Goal: Transaction & Acquisition: Purchase product/service

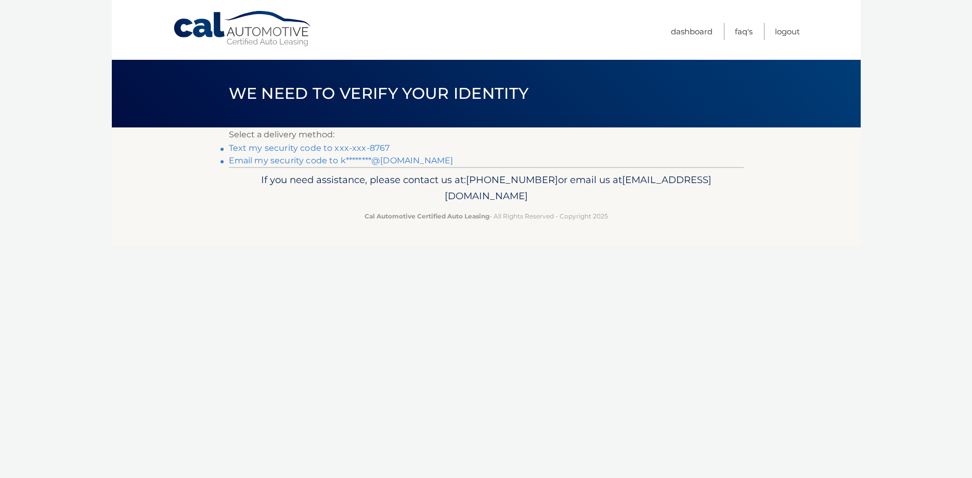
click at [320, 149] on link "Text my security code to xxx-xxx-8767" at bounding box center [309, 148] width 161 height 10
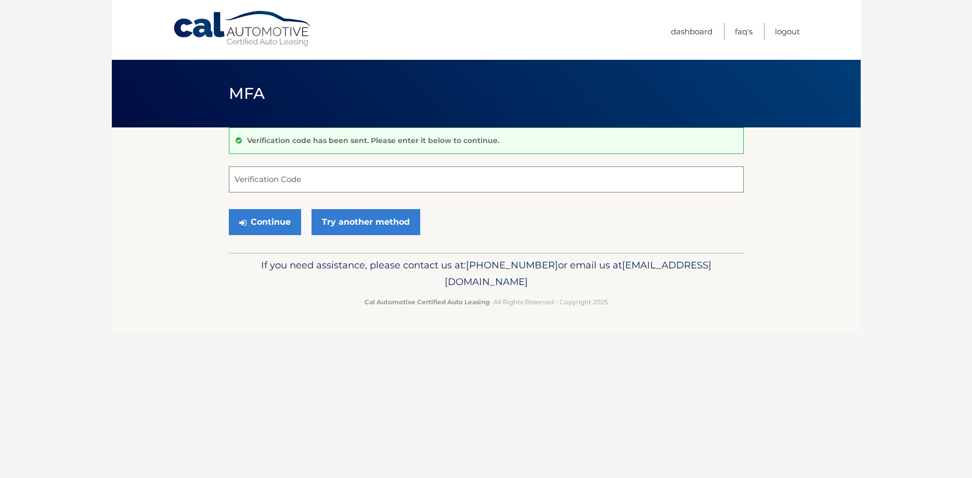
click at [283, 186] on input "Verification Code" at bounding box center [486, 179] width 515 height 26
type input "828768"
click at [283, 224] on button "Continue" at bounding box center [265, 222] width 72 height 26
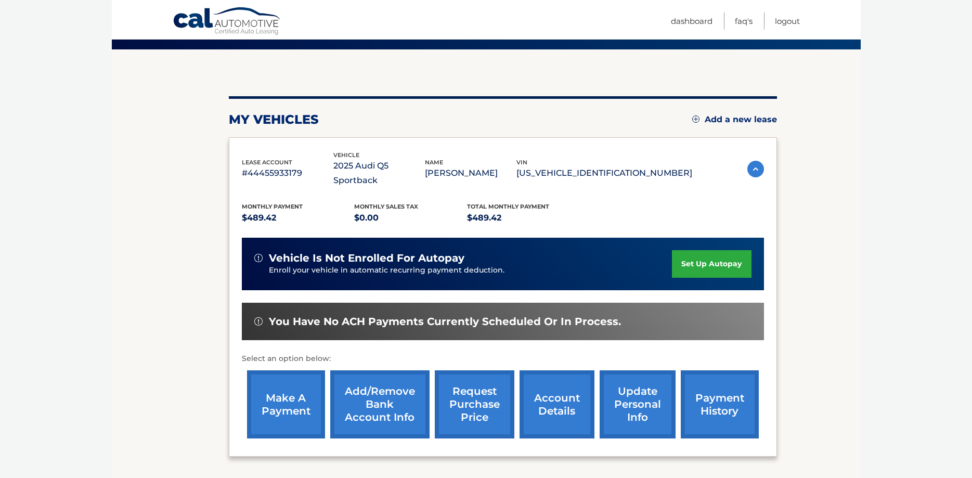
scroll to position [98, 0]
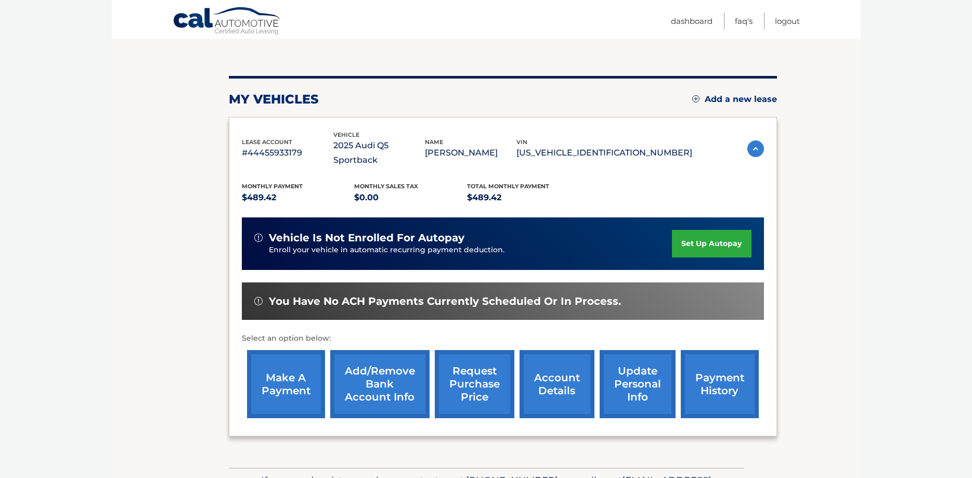
click at [284, 376] on link "make a payment" at bounding box center [286, 384] width 78 height 68
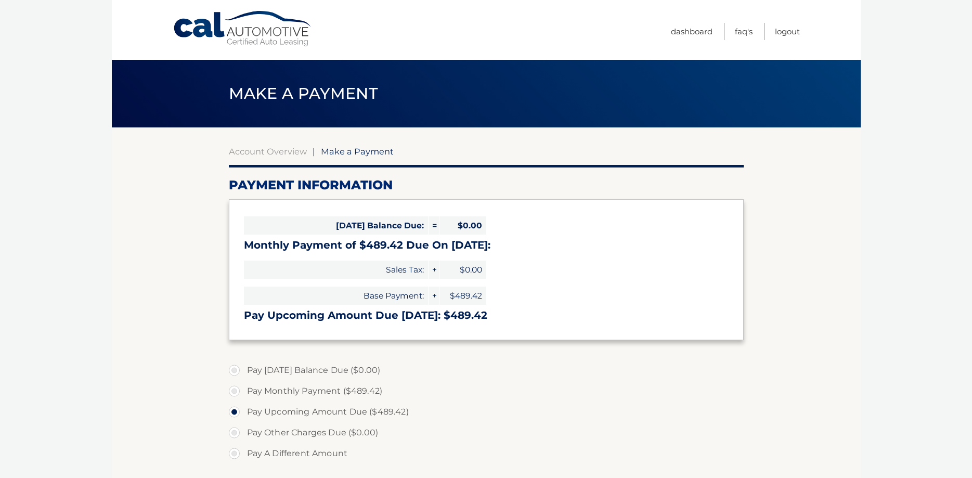
select select "OGQxODdhMTMtMTYzYi00YTFkLWJjYmQtZGYxYjZkN2E4ZjZm"
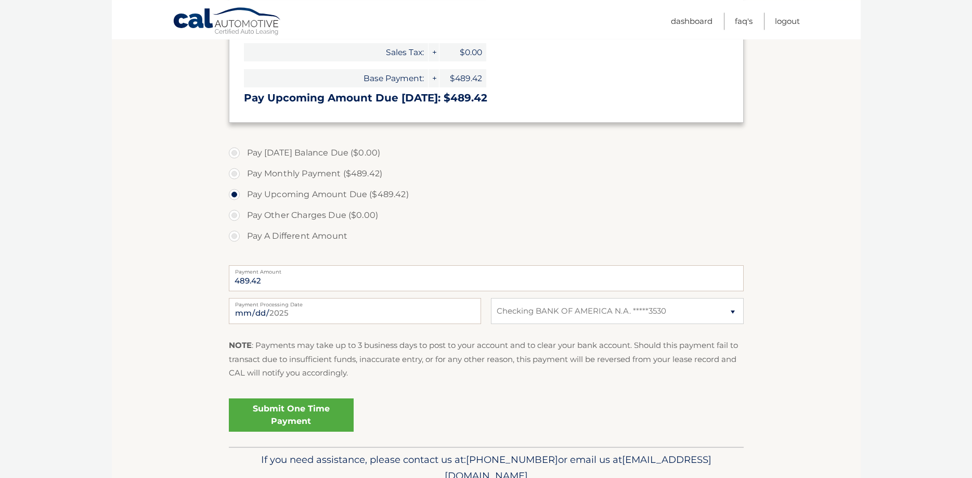
scroll to position [221, 0]
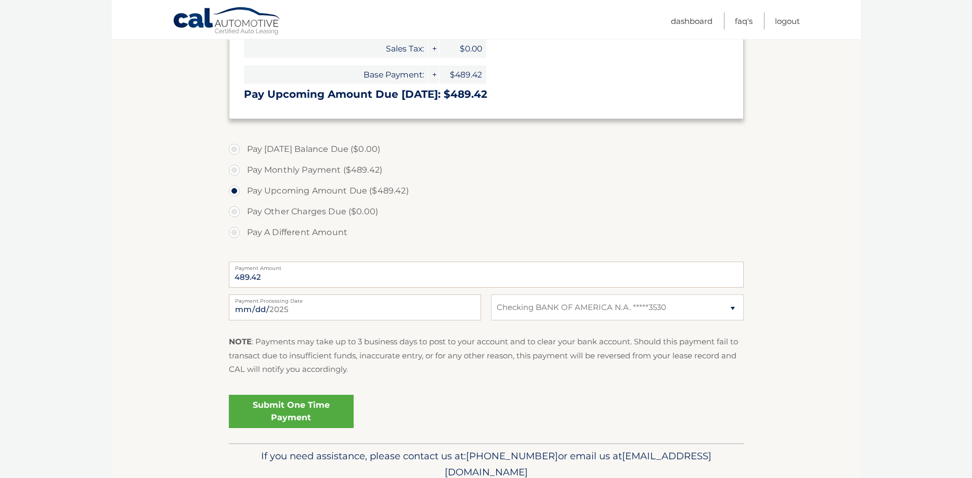
click at [298, 414] on link "Submit One Time Payment" at bounding box center [291, 411] width 125 height 33
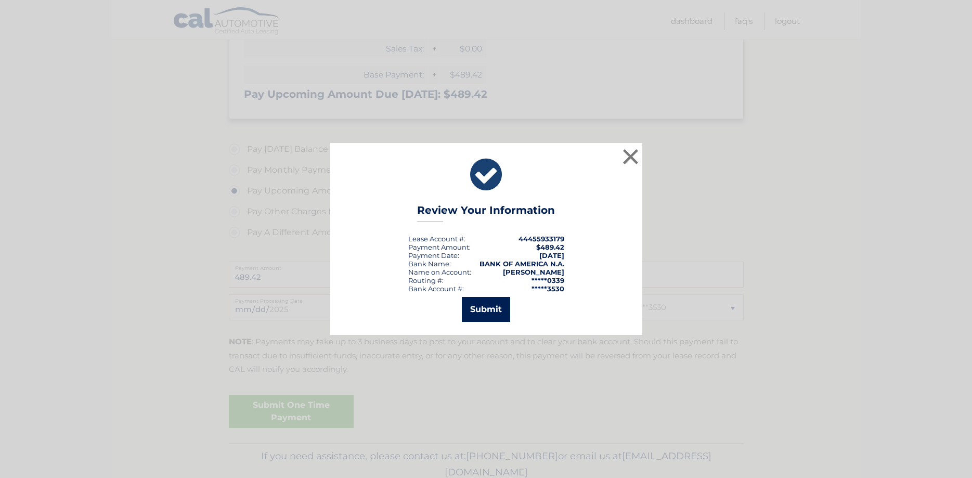
click at [486, 314] on button "Submit" at bounding box center [486, 309] width 48 height 25
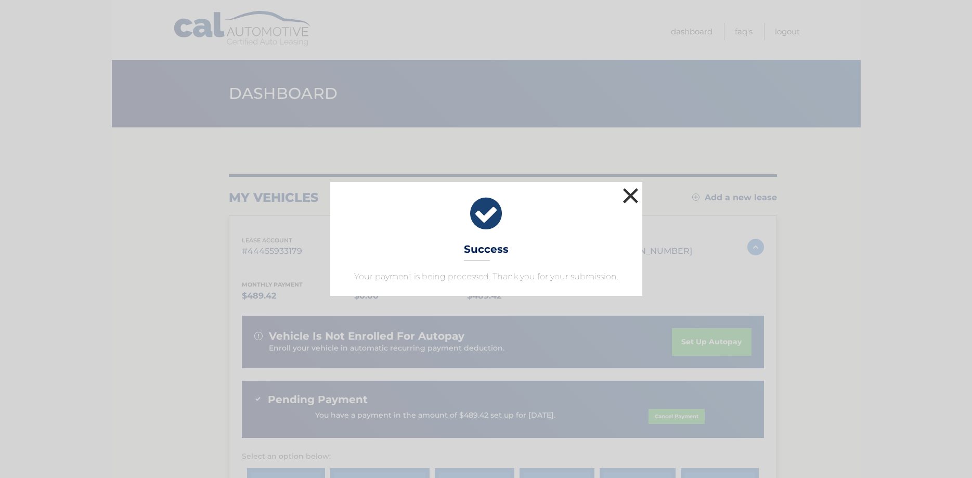
click at [631, 194] on button "×" at bounding box center [630, 195] width 21 height 21
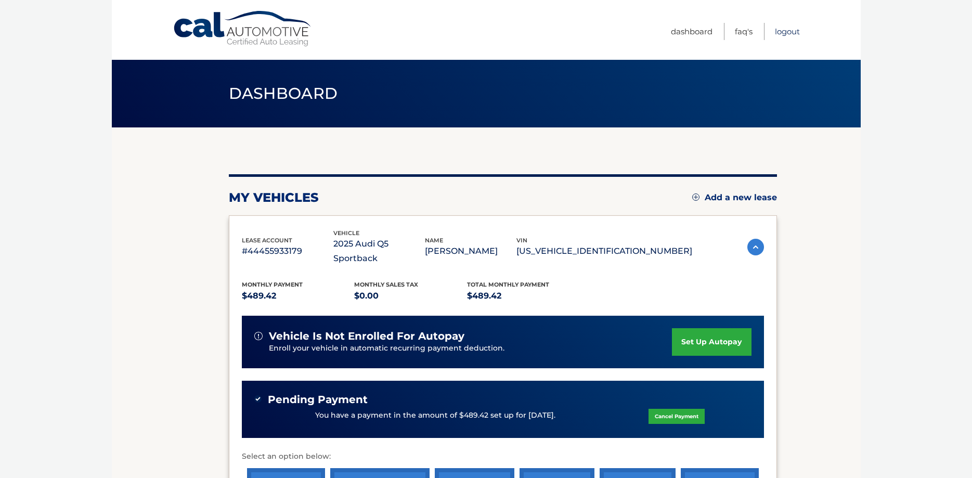
click at [789, 31] on link "Logout" at bounding box center [787, 31] width 25 height 17
